Goal: Task Accomplishment & Management: Manage account settings

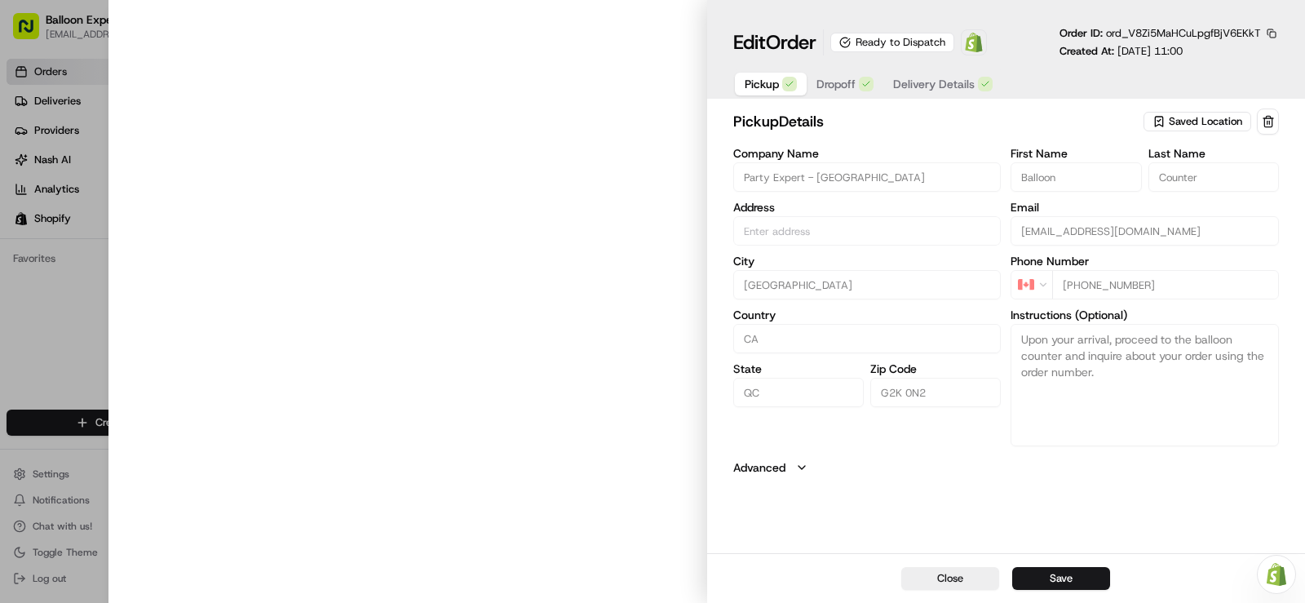
type input "[STREET_ADDRESS][PERSON_NAME]"
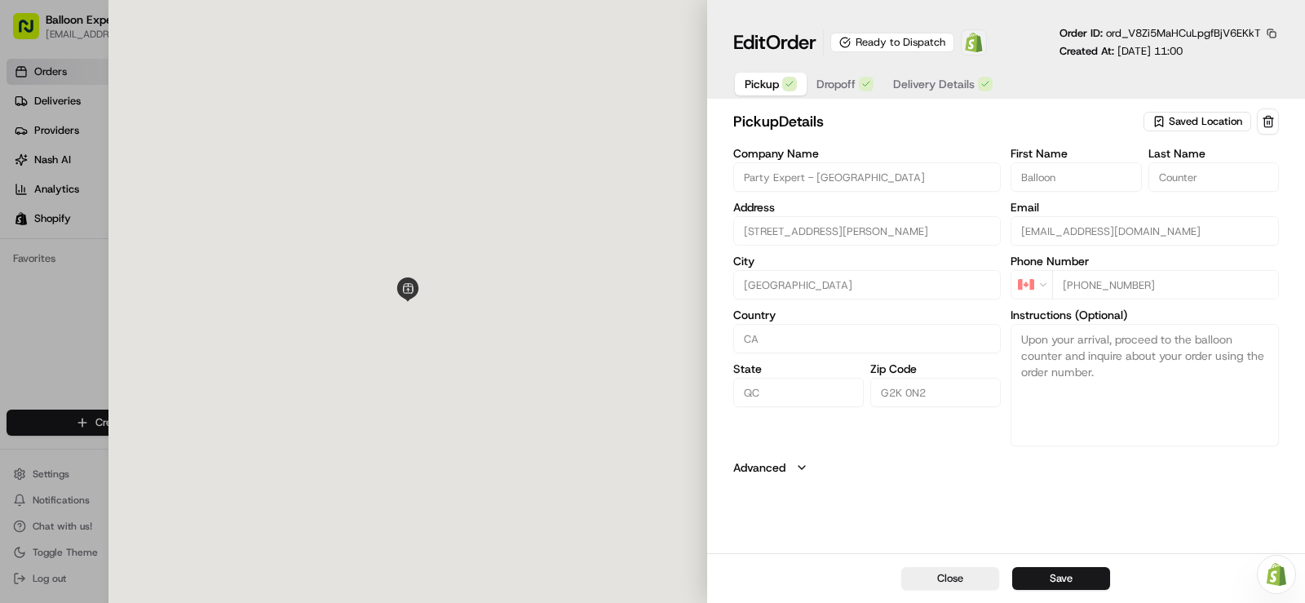
click at [973, 50] on img at bounding box center [974, 43] width 20 height 20
type input "[STREET_ADDRESS][PERSON_NAME]"
click at [981, 46] on img at bounding box center [974, 43] width 20 height 20
type input "[STREET_ADDRESS][PERSON_NAME]"
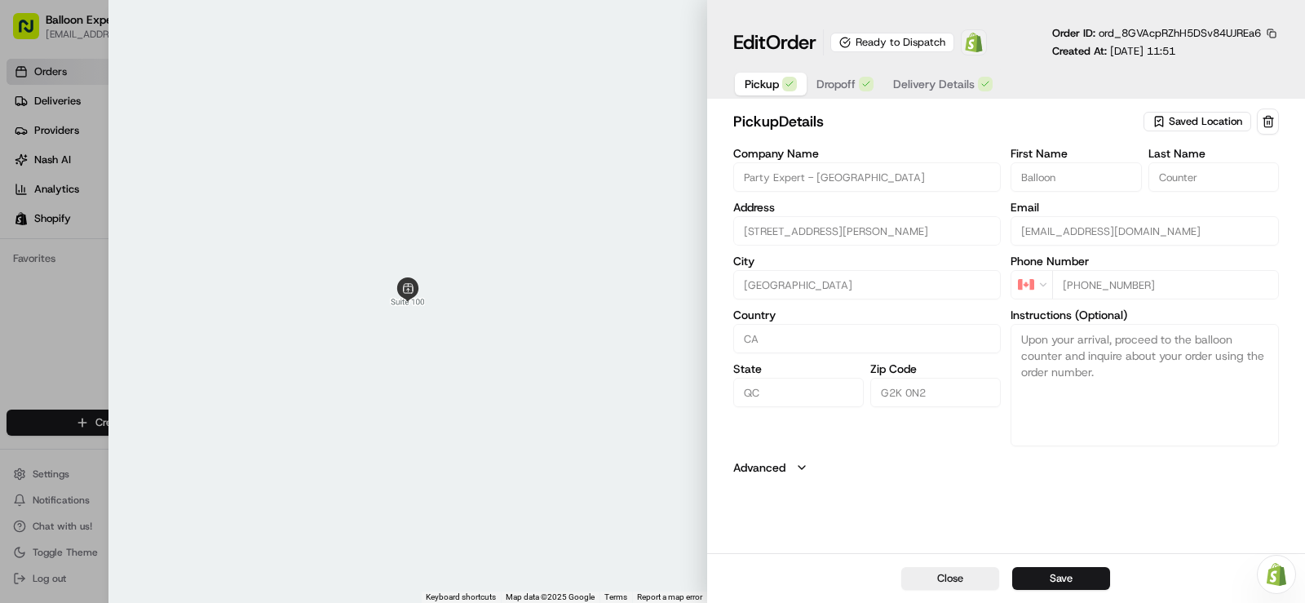
click at [984, 47] on img at bounding box center [974, 43] width 20 height 20
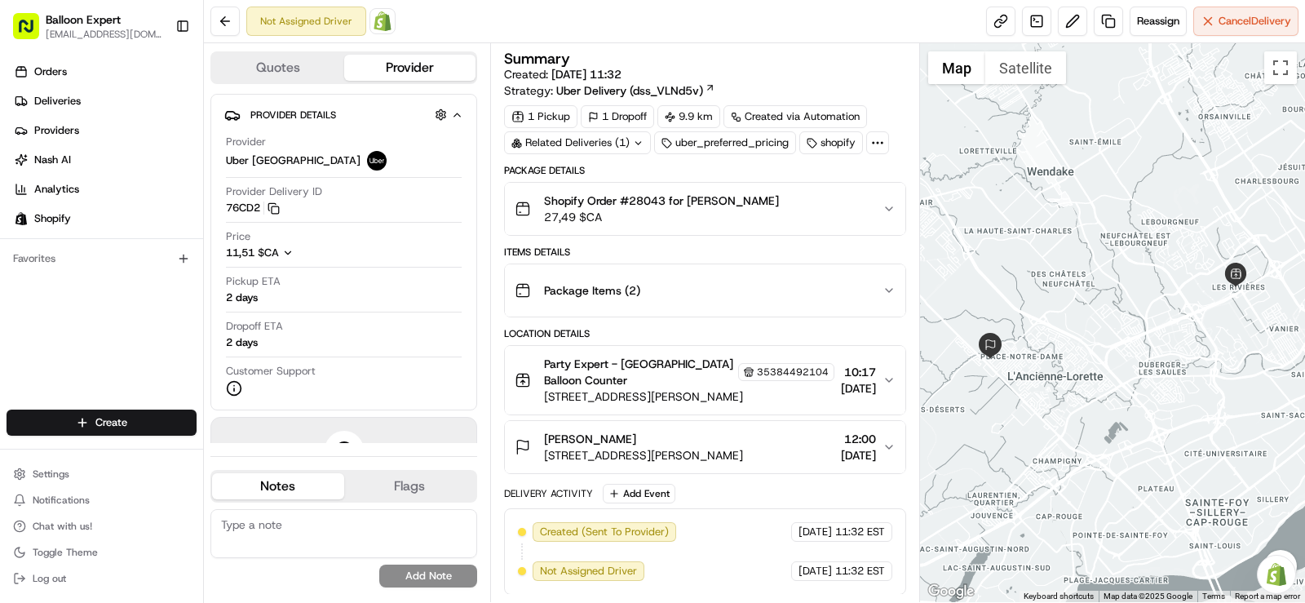
click at [388, 28] on img at bounding box center [383, 21] width 20 height 20
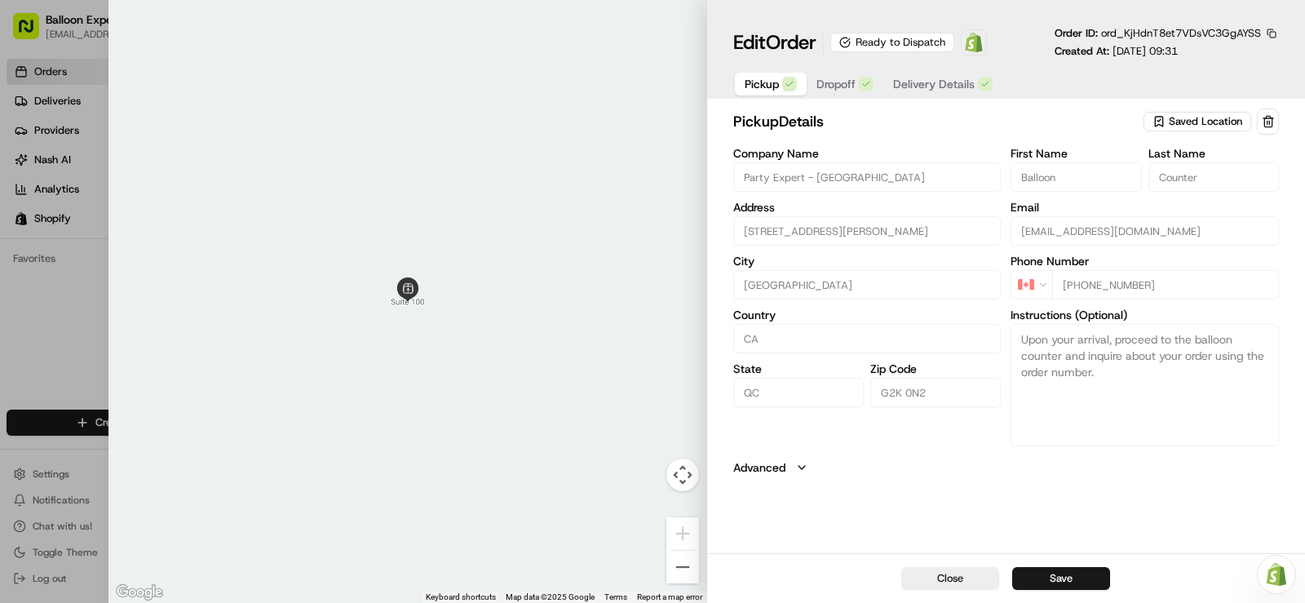
click at [57, 72] on div at bounding box center [652, 301] width 1305 height 603
type input "+1"
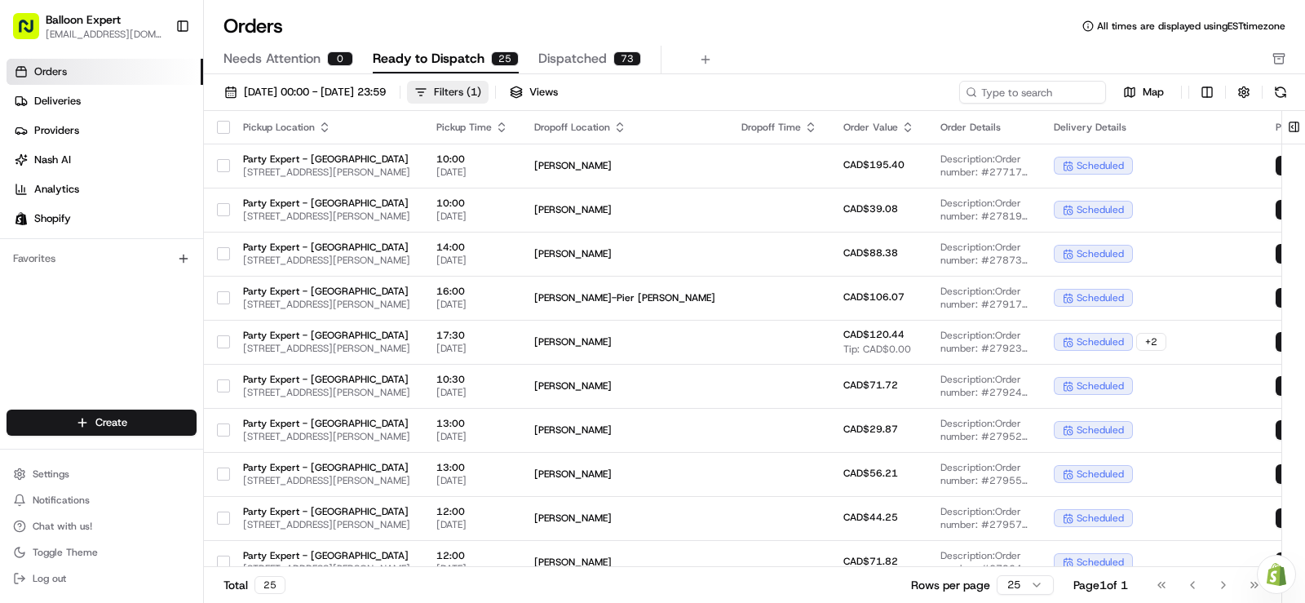
click at [489, 89] on button "Filters ( 1 )" at bounding box center [448, 92] width 82 height 23
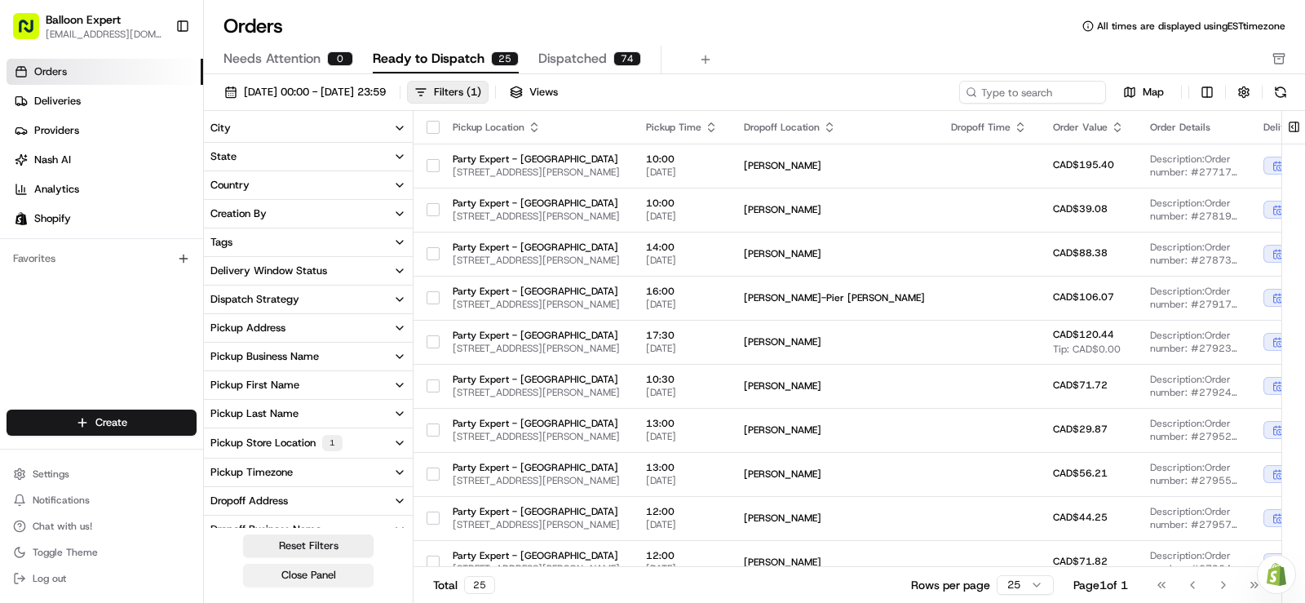
click at [267, 569] on button "Close Panel" at bounding box center [308, 575] width 131 height 23
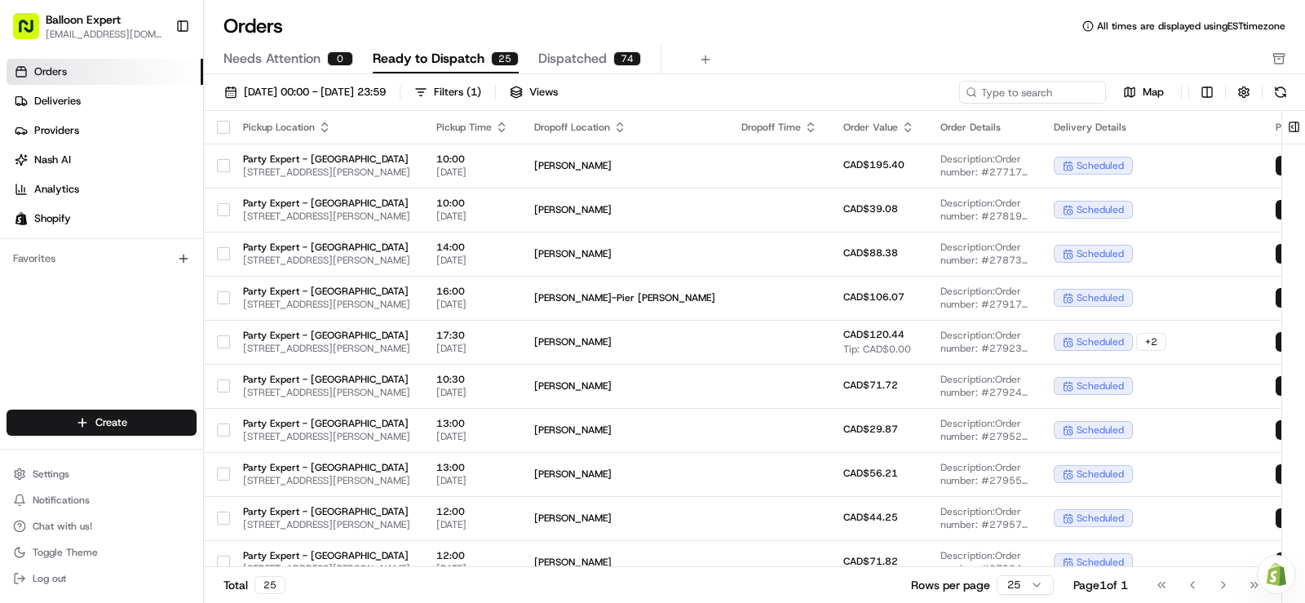
click at [98, 325] on div "Orders Deliveries Providers Nash AI Analytics Shopify Favorites" at bounding box center [101, 235] width 203 height 367
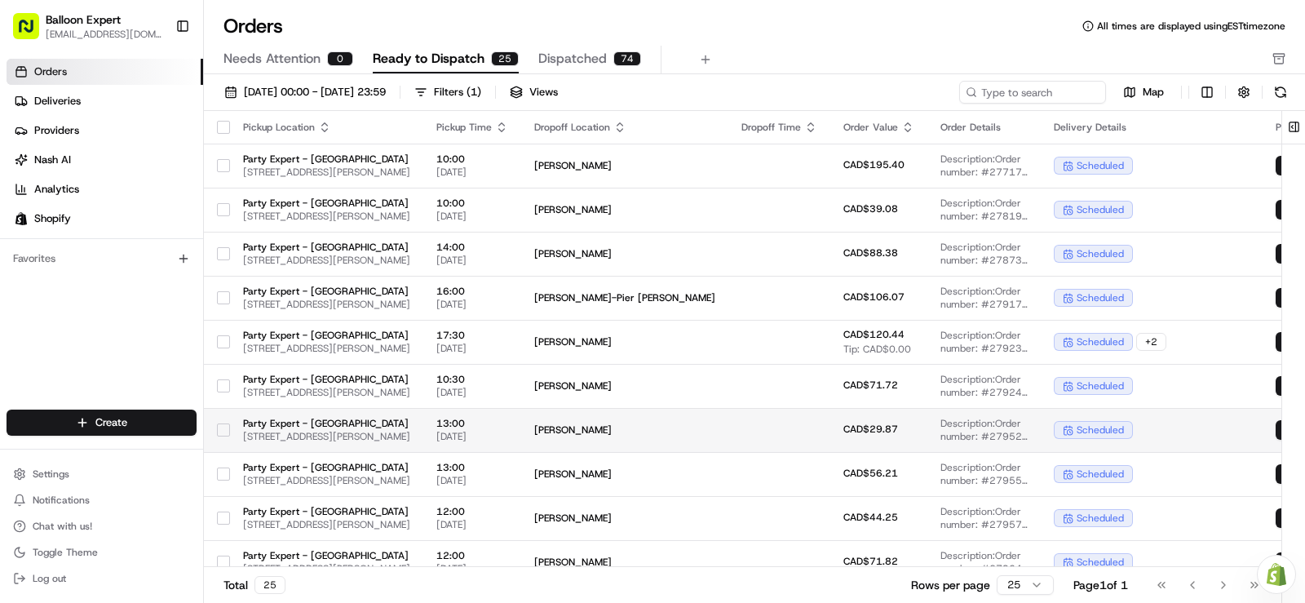
click at [226, 432] on button "button" at bounding box center [223, 429] width 13 height 13
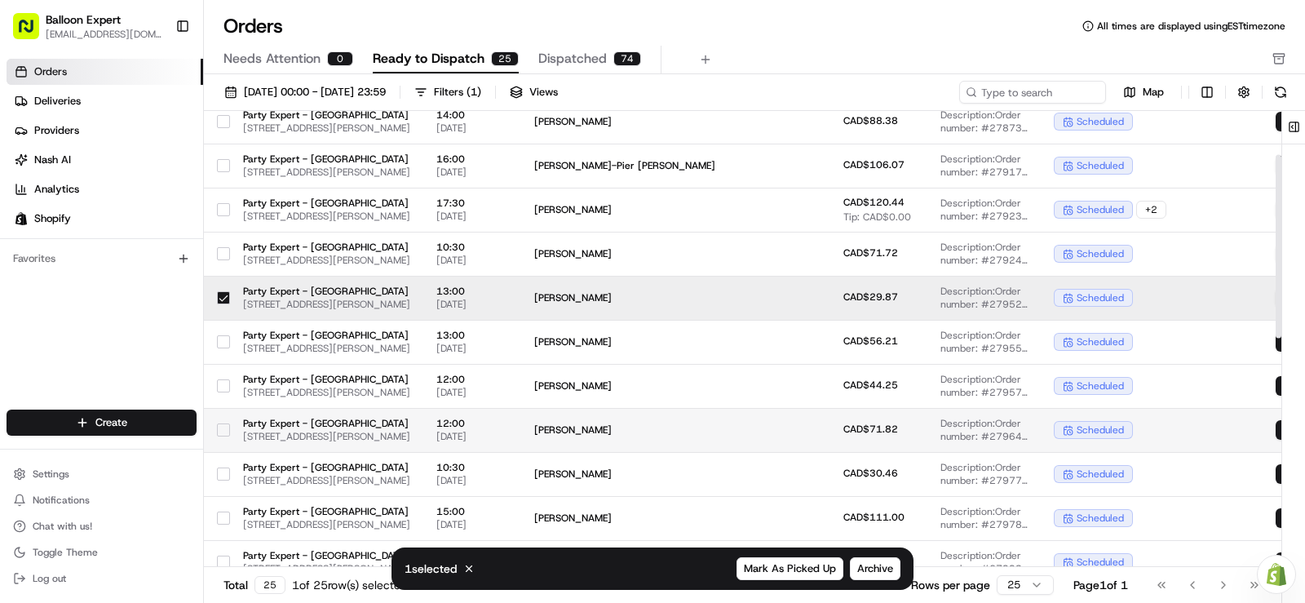
scroll to position [163, 0]
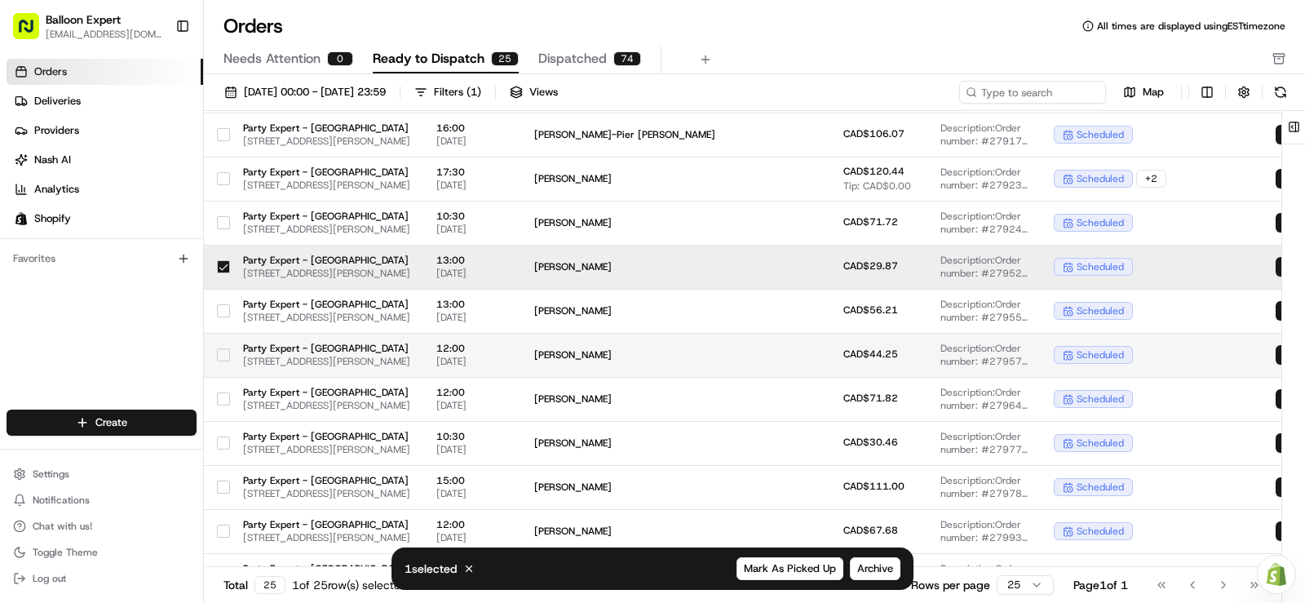
click at [225, 352] on button "button" at bounding box center [223, 354] width 13 height 13
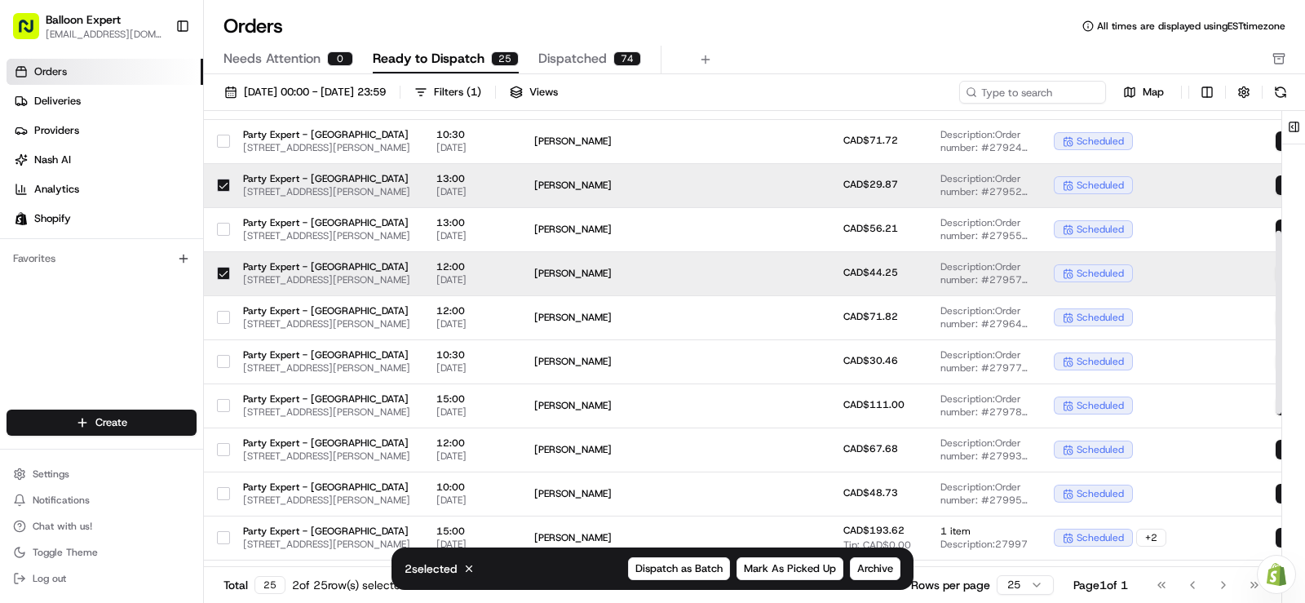
scroll to position [326, 0]
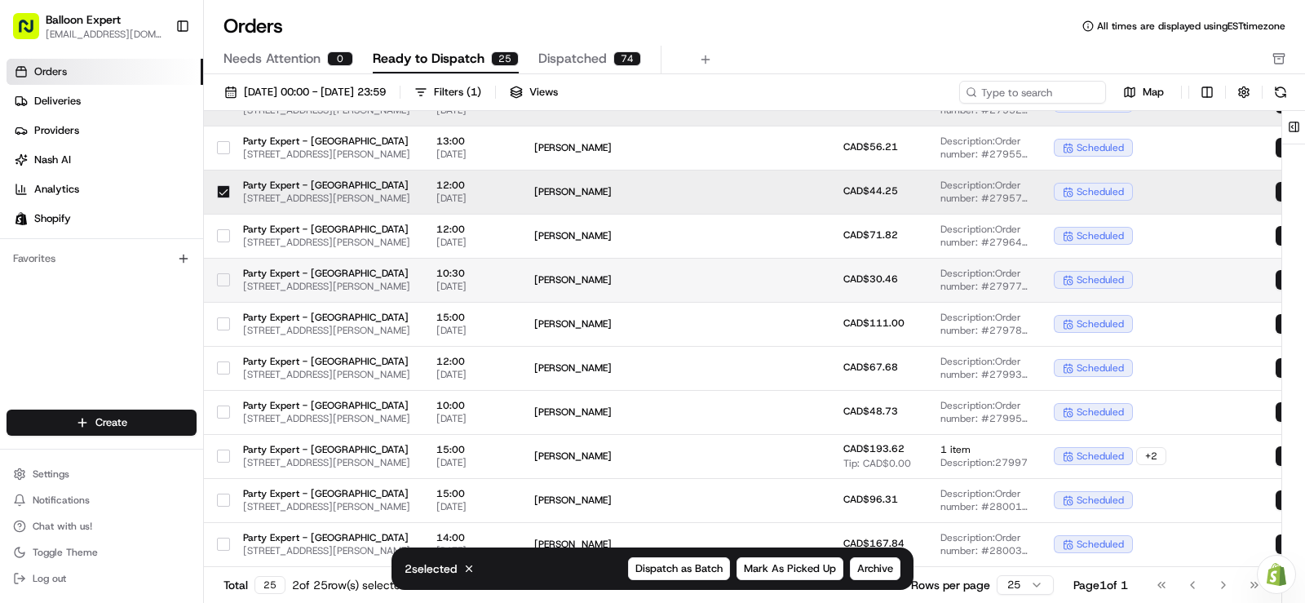
click at [221, 280] on button "button" at bounding box center [223, 279] width 13 height 13
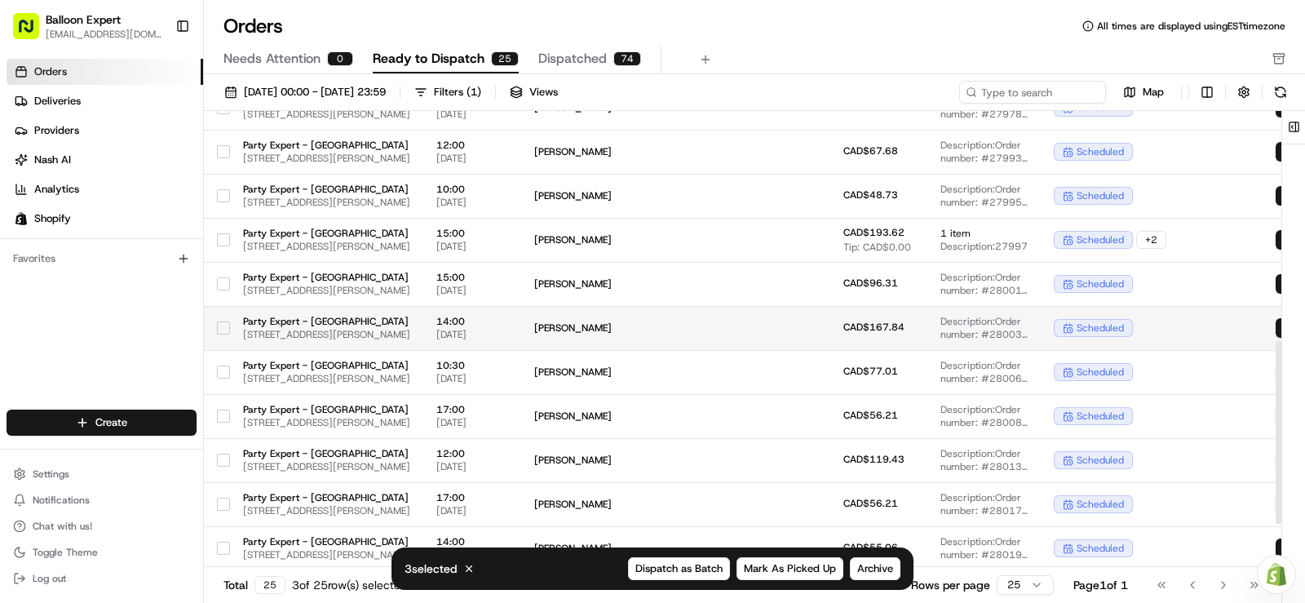
scroll to position [571, 0]
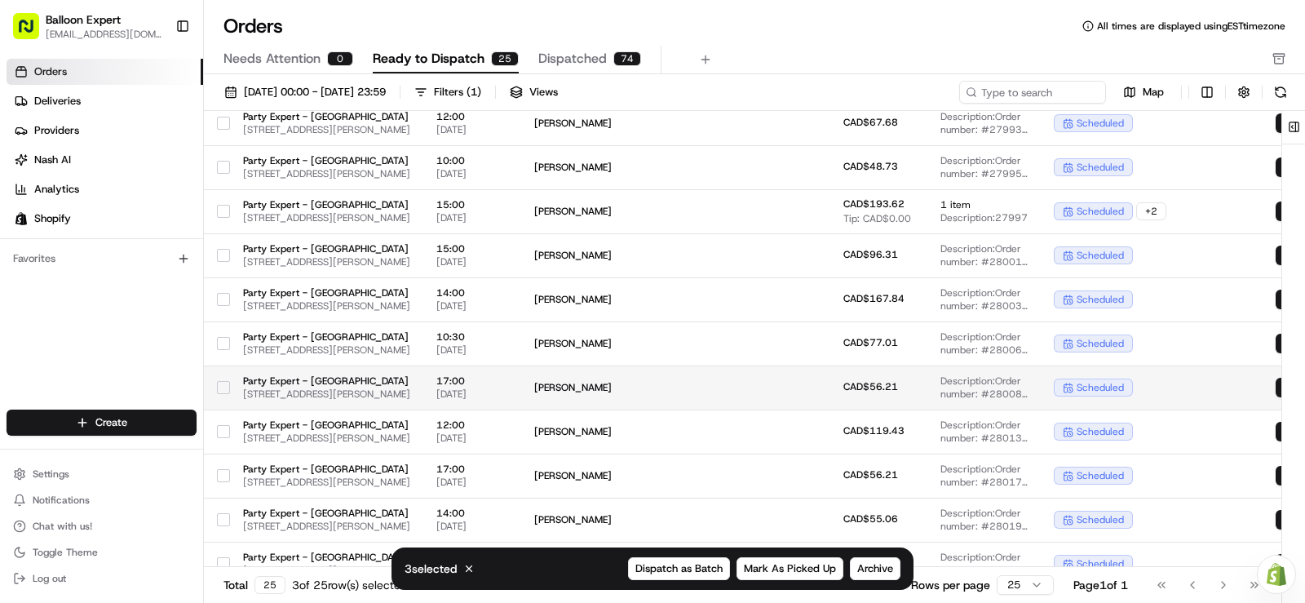
click at [228, 387] on button "button" at bounding box center [223, 387] width 13 height 13
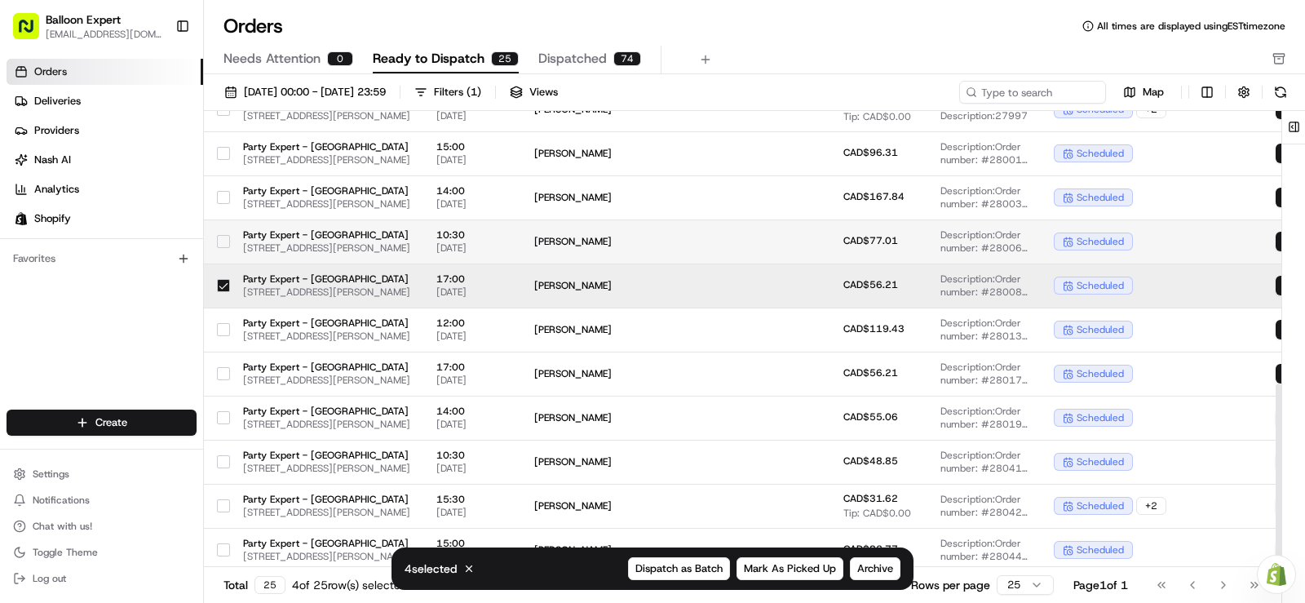
scroll to position [678, 0]
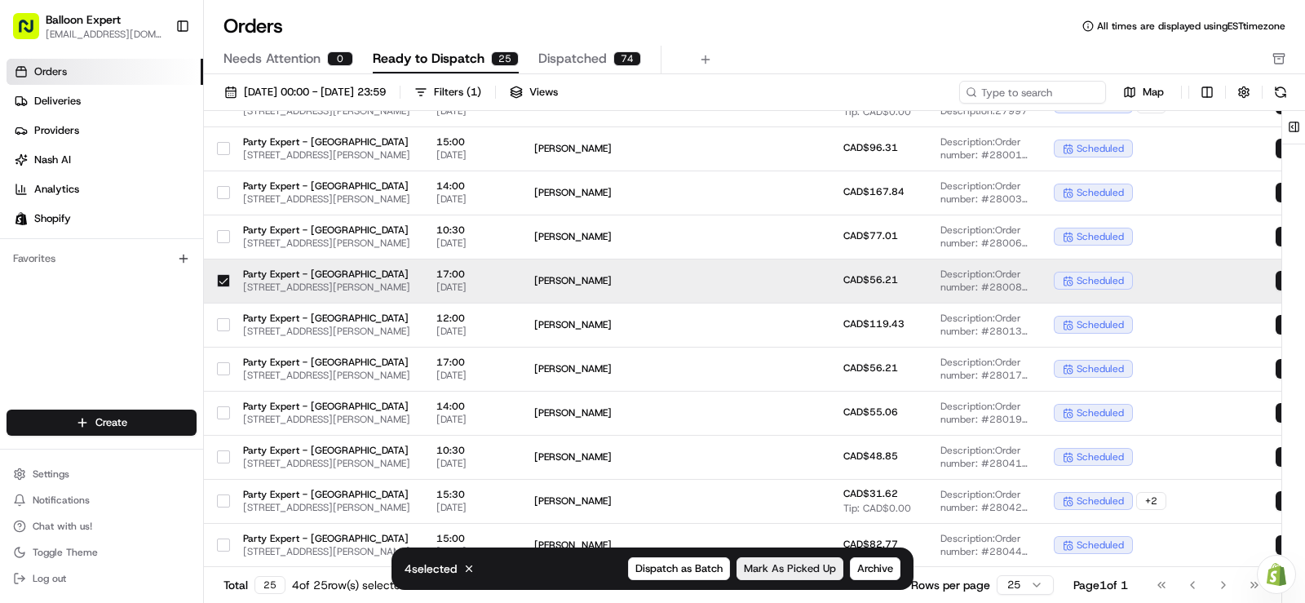
click at [804, 566] on span "Mark As Picked Up" at bounding box center [790, 568] width 92 height 15
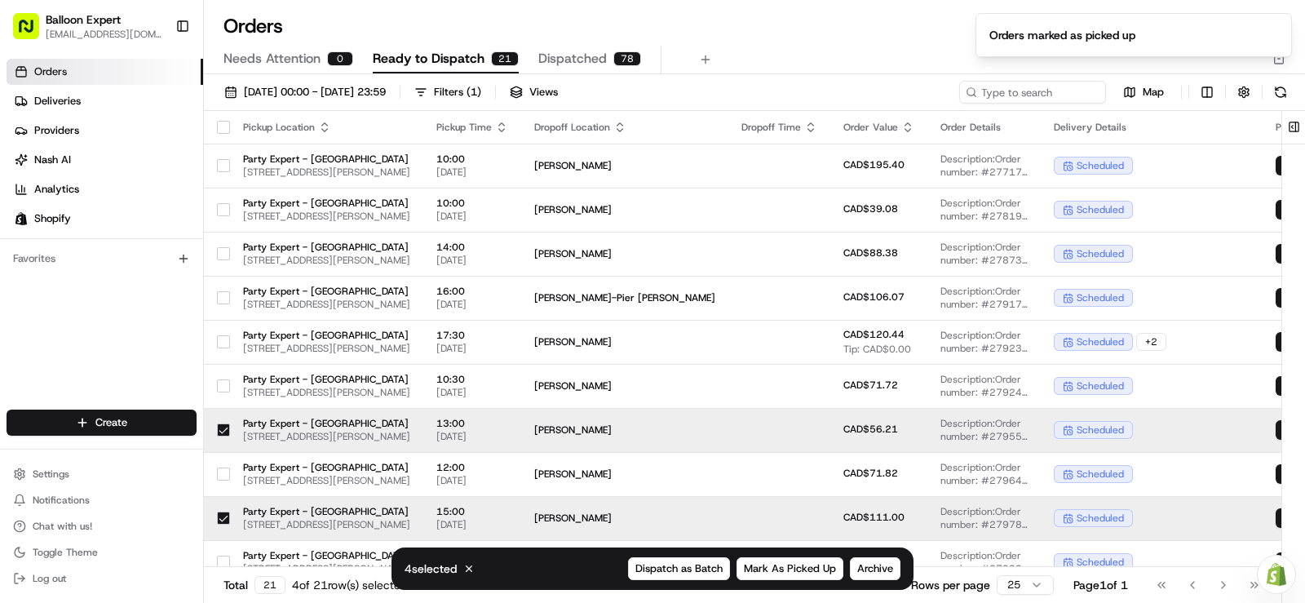
click at [219, 129] on button "button" at bounding box center [223, 127] width 13 height 13
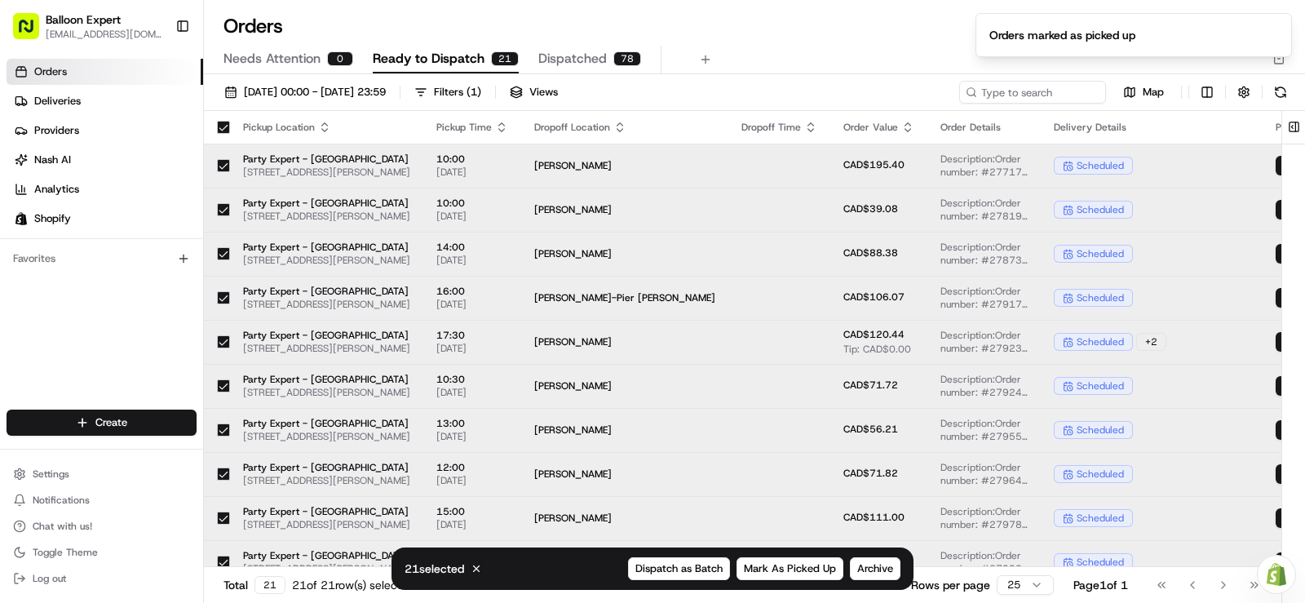
click at [219, 129] on button "button" at bounding box center [223, 127] width 13 height 13
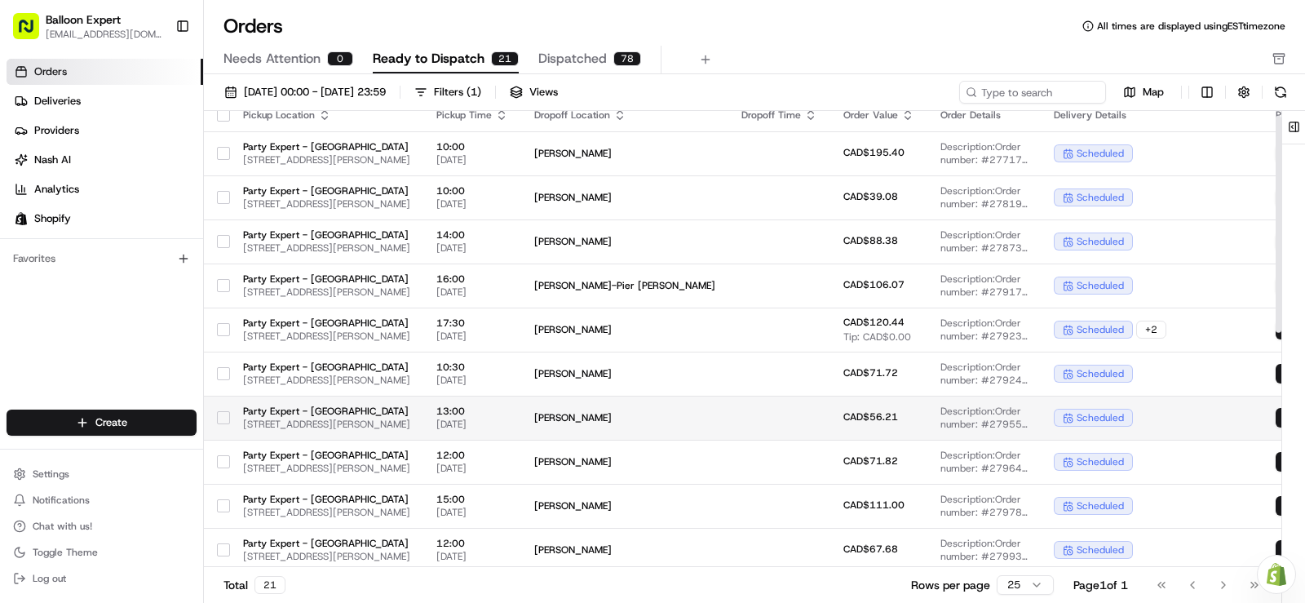
scroll to position [0, 0]
